Goal: Task Accomplishment & Management: Manage account settings

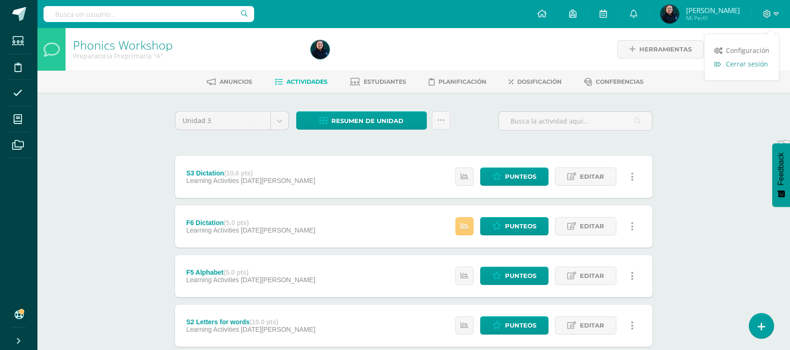
click at [746, 65] on span "Cerrar sesión" at bounding box center [747, 63] width 42 height 9
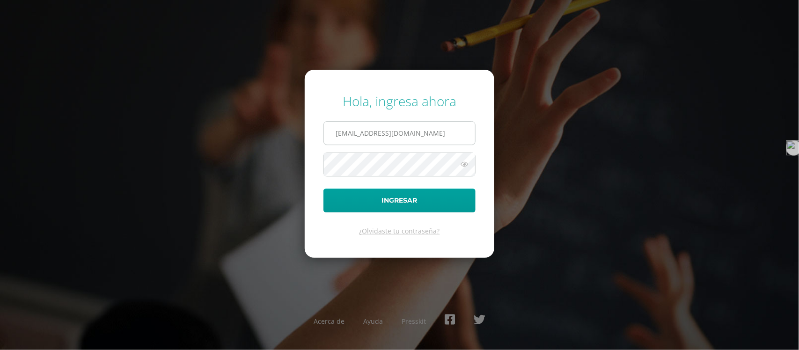
click at [443, 133] on input "emendez@bilinguesanjuan.edu.gt" at bounding box center [399, 133] width 151 height 23
type input "e"
type input "[EMAIL_ADDRESS][DOMAIN_NAME]"
click at [464, 166] on icon at bounding box center [464, 164] width 12 height 11
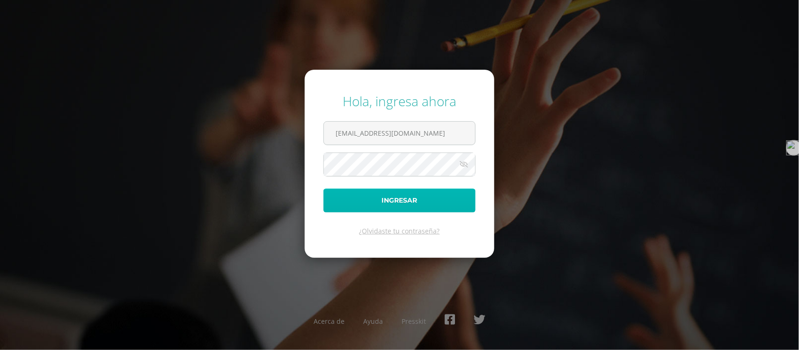
click at [389, 199] on button "Ingresar" at bounding box center [400, 201] width 152 height 24
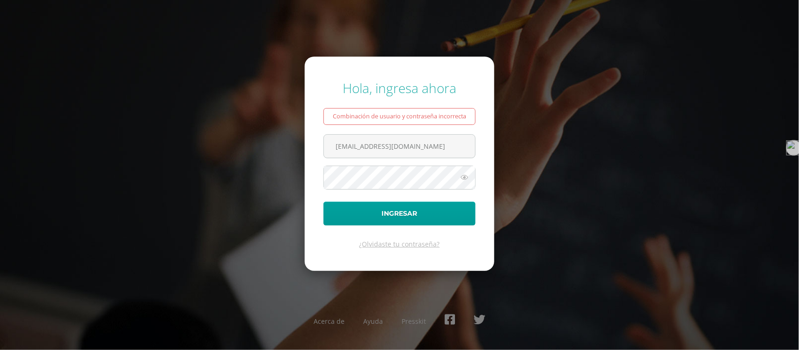
click at [466, 181] on icon at bounding box center [464, 177] width 12 height 11
click at [384, 218] on button "Ingresar" at bounding box center [400, 214] width 152 height 24
click at [464, 179] on icon at bounding box center [464, 177] width 12 height 11
click at [410, 216] on button "Ingresar" at bounding box center [400, 214] width 152 height 24
click at [467, 147] on input "[EMAIL_ADDRESS][DOMAIN_NAME]" at bounding box center [399, 146] width 151 height 23
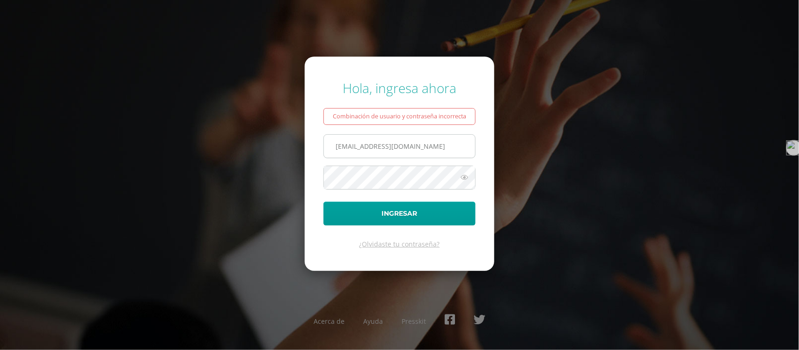
click at [448, 146] on input "[EMAIL_ADDRESS][DOMAIN_NAME]" at bounding box center [399, 146] width 151 height 23
type input "n"
type input "C"
type input "[EMAIL_ADDRESS][DOMAIN_NAME]"
click at [464, 178] on icon at bounding box center [464, 177] width 12 height 11
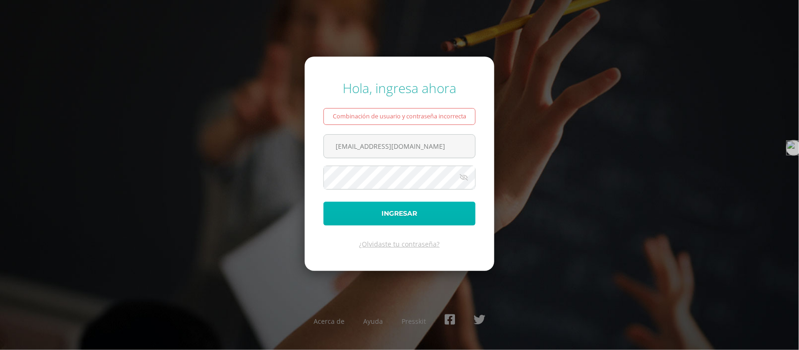
click at [397, 221] on button "Ingresar" at bounding box center [400, 214] width 152 height 24
click at [466, 178] on icon at bounding box center [464, 177] width 12 height 11
click at [413, 216] on button "Ingresar" at bounding box center [400, 214] width 152 height 24
click at [324, 202] on button "Ingresar" at bounding box center [400, 214] width 152 height 24
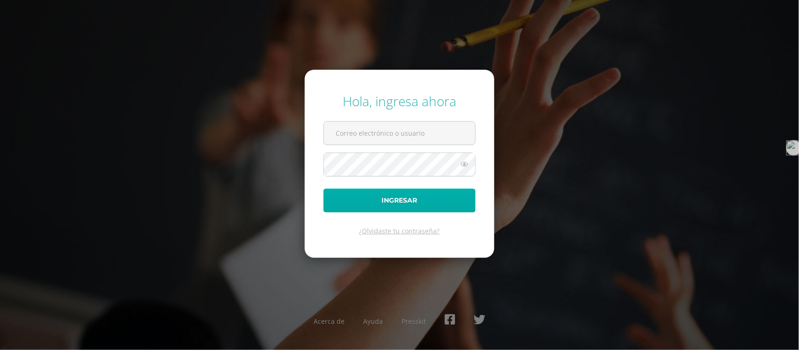
type input "emendez@bilinguesanjuan.edu.gt"
click at [394, 206] on button "Ingresar" at bounding box center [400, 201] width 152 height 24
